Goal: Information Seeking & Learning: Understand process/instructions

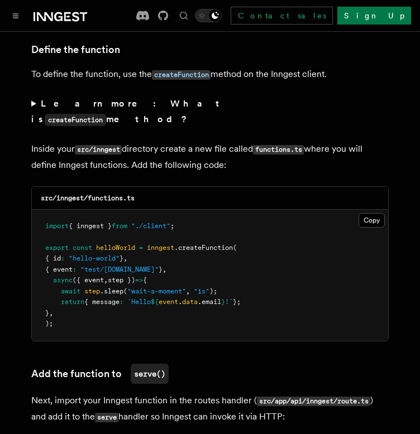
scroll to position [1938, 0]
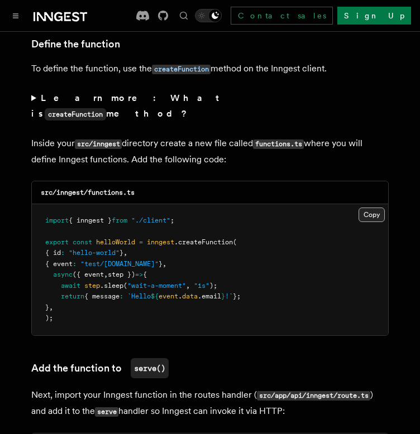
click at [369, 208] on button "Copy Copied" at bounding box center [371, 215] width 26 height 15
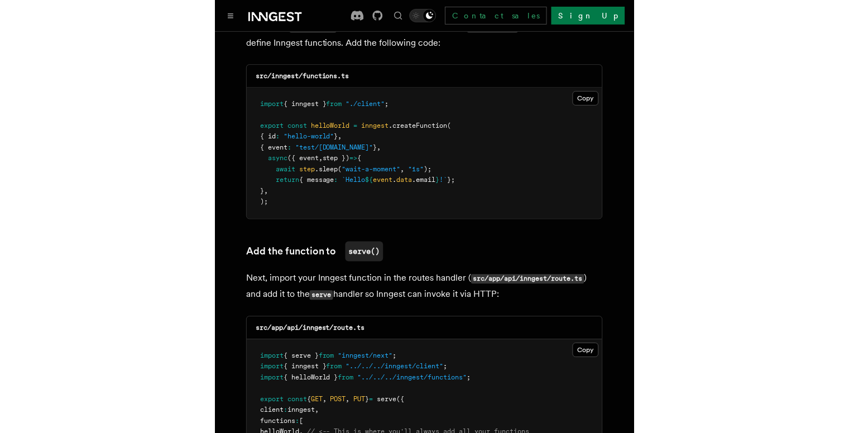
scroll to position [2055, 0]
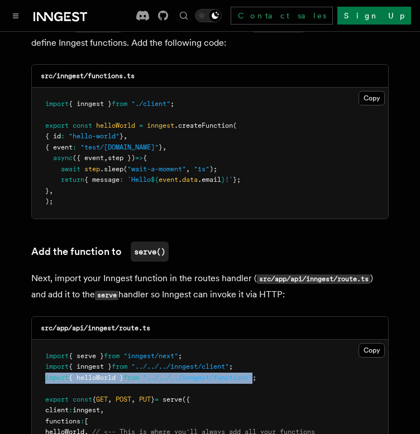
drag, startPoint x: 266, startPoint y: 333, endPoint x: 44, endPoint y: 338, distance: 221.5
click at [44, 340] on pre "import { serve } from "inngest/next" ; import { inngest } from "../../../innges…" at bounding box center [210, 405] width 356 height 131
copy span "import { helloWorld } from "../../../inngest/functions""
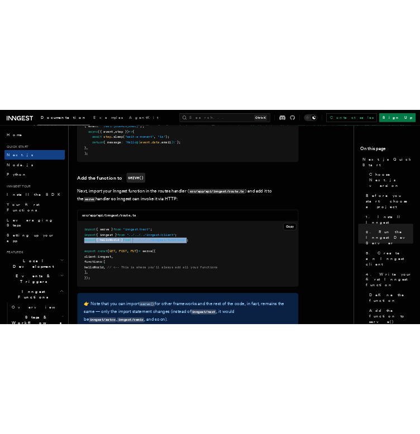
scroll to position [2121, 0]
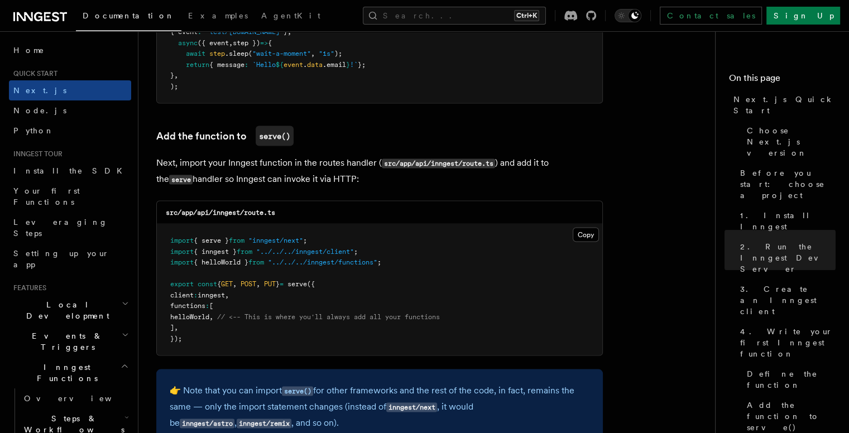
click at [419, 261] on pre "import { serve } from "inngest/next" ; import { inngest } from "../../../innges…" at bounding box center [379, 289] width 445 height 131
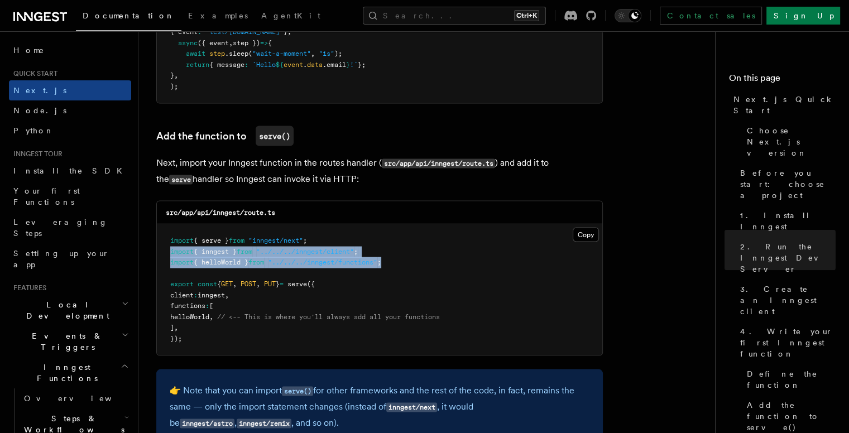
drag, startPoint x: 407, startPoint y: 264, endPoint x: 157, endPoint y: 256, distance: 249.5
click at [157, 256] on pre "import { serve } from "inngest/next" ; import { inngest } from "../../../innges…" at bounding box center [379, 289] width 445 height 131
copy code "import { inngest } from "../../../inngest/client" ; import { helloWorld } from …"
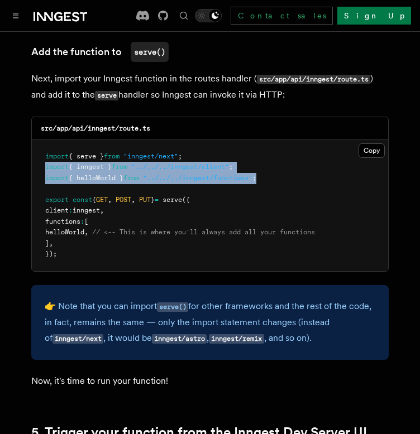
scroll to position [2289, 0]
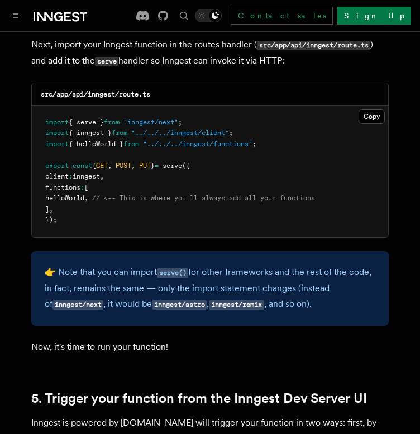
click at [134, 181] on pre "import { serve } from "inngest/next" ; import { inngest } from "../../../innges…" at bounding box center [210, 171] width 356 height 131
click at [378, 109] on button "Copy Copied" at bounding box center [371, 116] width 26 height 15
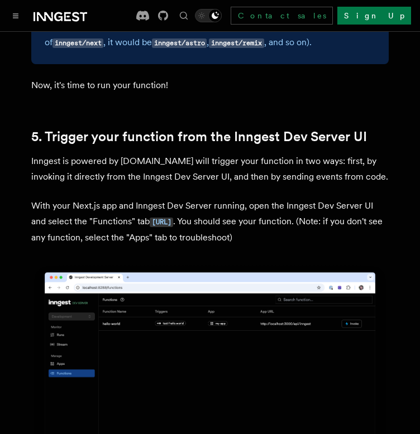
scroll to position [2512, 0]
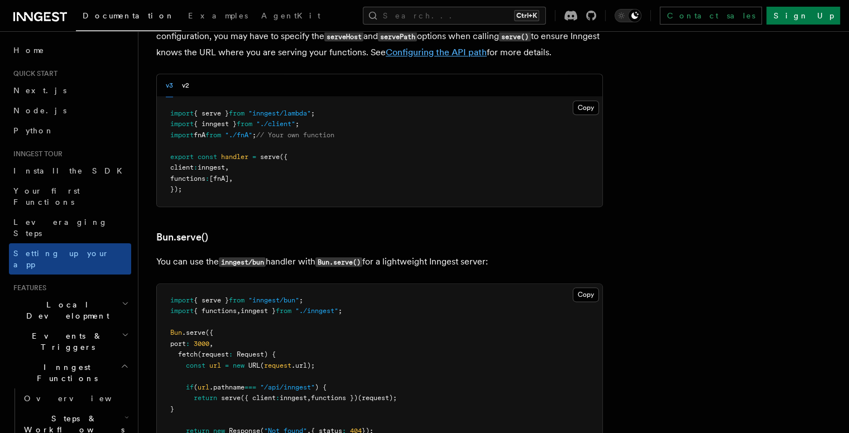
scroll to position [1294, 0]
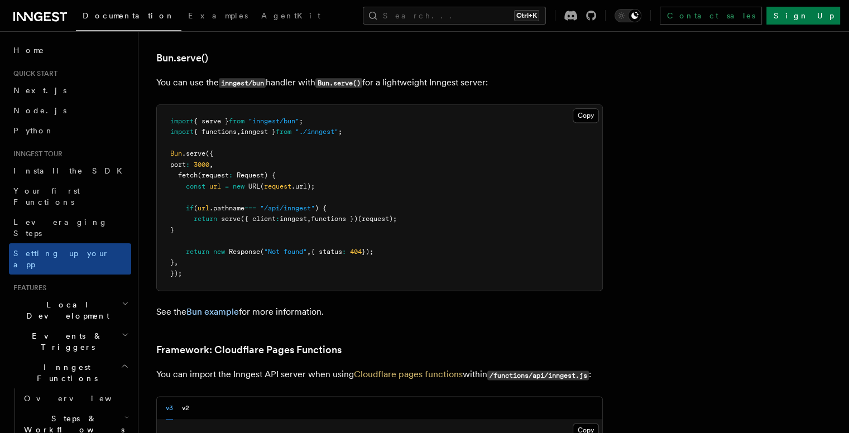
scroll to position [1506, 0]
